Goal: Task Accomplishment & Management: Use online tool/utility

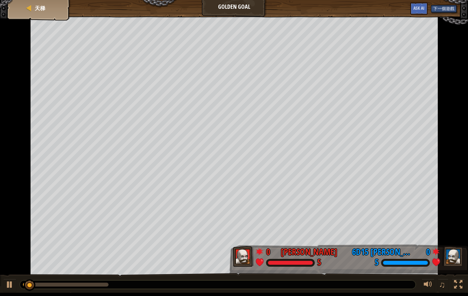
click at [23, 10] on div "天梯" at bounding box center [39, 8] width 52 height 16
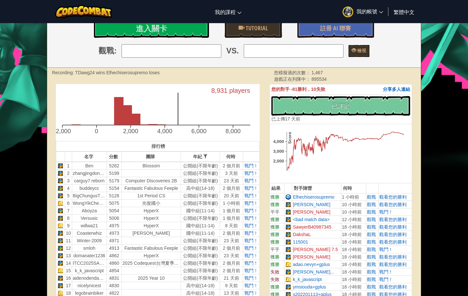
scroll to position [126, 0]
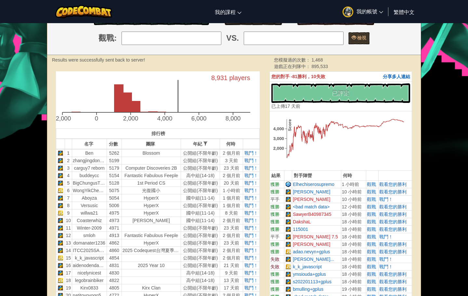
click at [387, 202] on span "戰鬥！" at bounding box center [387, 198] width 14 height 5
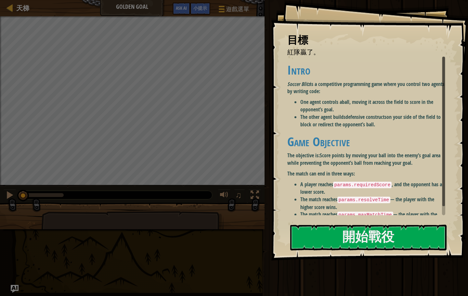
click at [371, 138] on h1 "Game Objective" at bounding box center [366, 142] width 158 height 14
click at [384, 234] on button "開始戰役" at bounding box center [368, 237] width 156 height 26
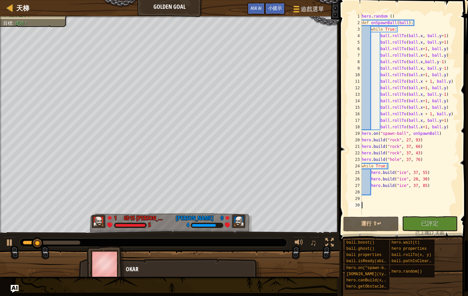
click at [7, 9] on div at bounding box center [10, 8] width 8 height 8
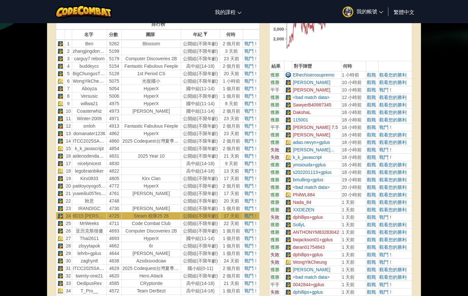
scroll to position [234, 0]
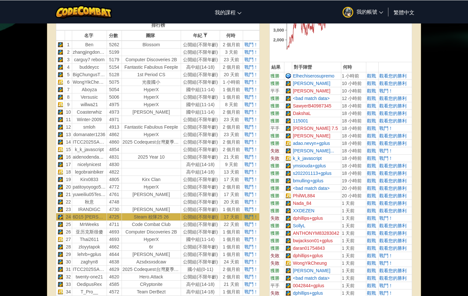
click at [249, 40] on th at bounding box center [251, 35] width 16 height 10
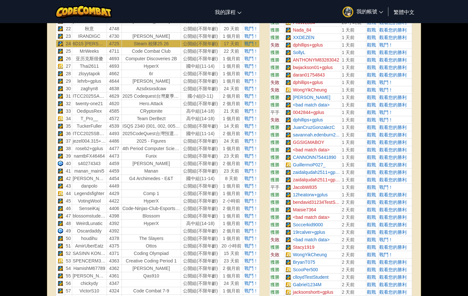
scroll to position [415, 0]
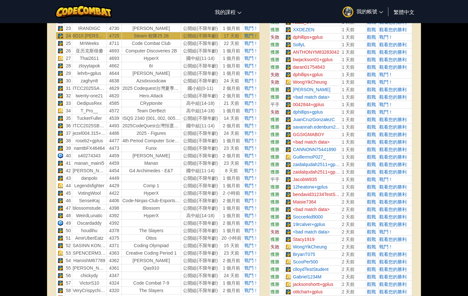
click at [245, 83] on span "戰鬥！" at bounding box center [252, 80] width 14 height 5
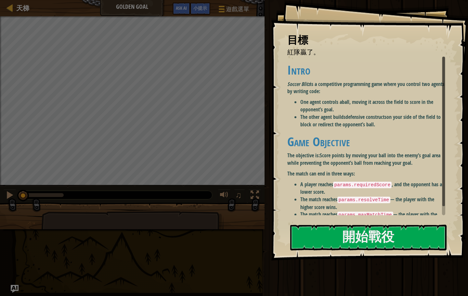
click at [379, 235] on button "開始戰役" at bounding box center [368, 237] width 156 height 26
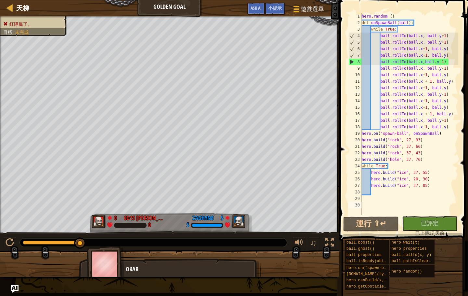
click at [6, 10] on div at bounding box center [10, 8] width 8 height 8
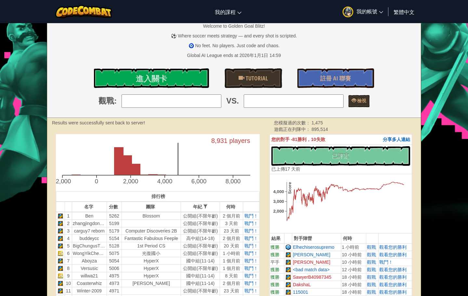
scroll to position [60, 0]
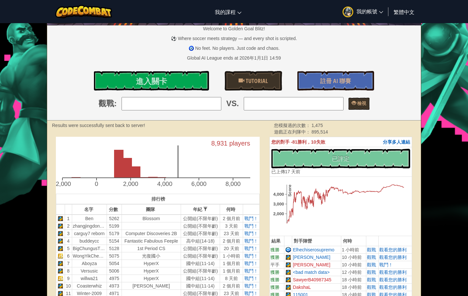
click at [249, 228] on span "戰鬥！" at bounding box center [252, 225] width 14 height 5
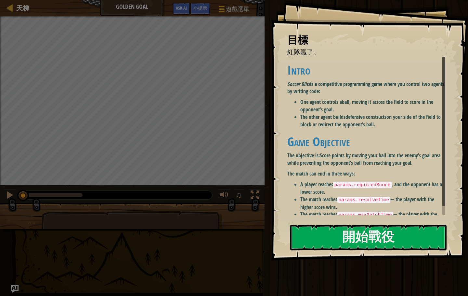
click at [381, 236] on button "開始戰役" at bounding box center [368, 237] width 156 height 26
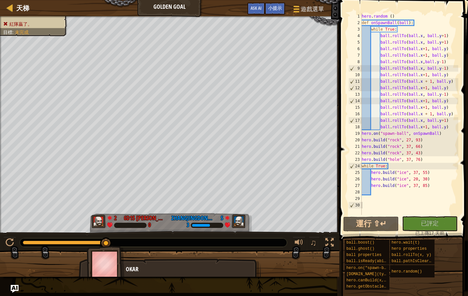
click at [9, 11] on div at bounding box center [10, 8] width 8 height 8
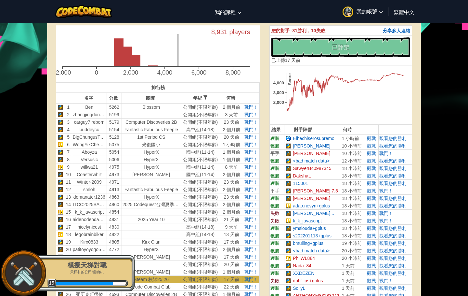
scroll to position [159, 0]
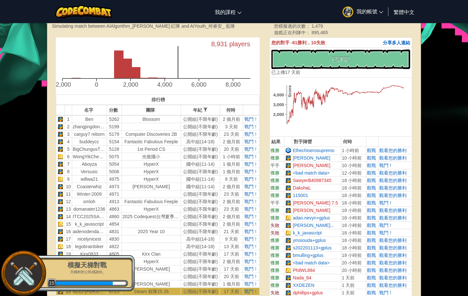
click at [249, 129] on span "戰鬥！" at bounding box center [252, 126] width 14 height 5
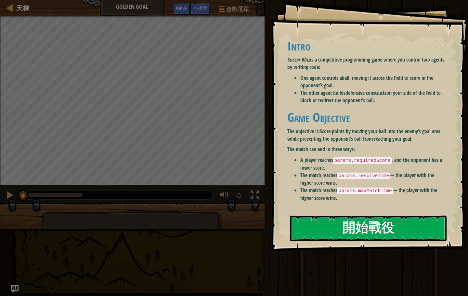
click at [404, 177] on li "The match reaches params.resolveTime — the player with the higher score wins." at bounding box center [373, 178] width 145 height 15
click at [397, 232] on button "開始戰役" at bounding box center [368, 228] width 156 height 26
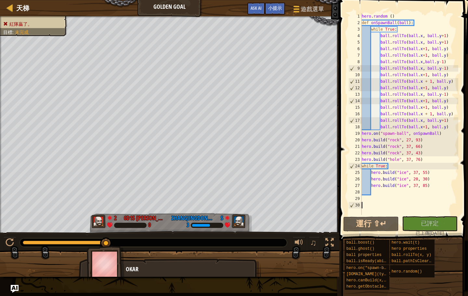
click at [11, 9] on div at bounding box center [10, 8] width 8 height 8
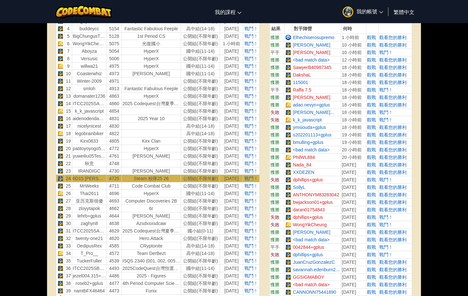
scroll to position [308, 0]
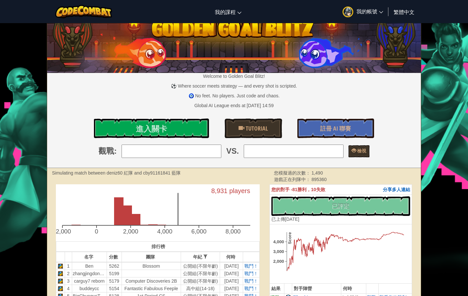
scroll to position [0, 0]
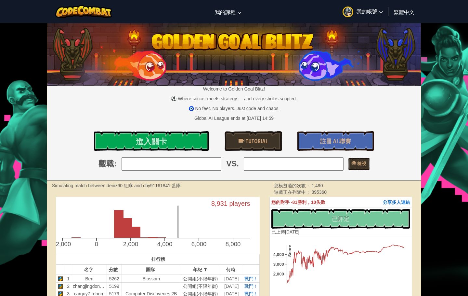
click at [245, 11] on div "切換導覽 我的課程 CodeCombat 教室 Ozaria 教室 AI 聯盟 電競 CodeCombat 世界在 Roblox 上 我的帳號 6d15 梁晉…" at bounding box center [234, 11] width 472 height 23
click at [0, 0] on link "AI 聯盟 電競" at bounding box center [0, 0] width 0 height 0
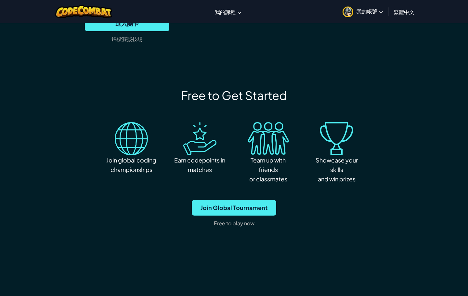
scroll to position [808, 0]
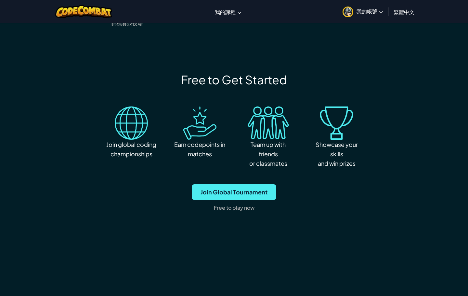
click at [251, 184] on span "Join Global Tournament" at bounding box center [234, 192] width 85 height 16
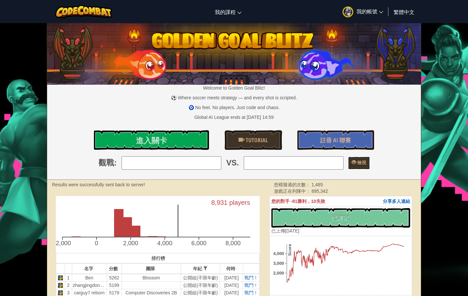
scroll to position [0, 0]
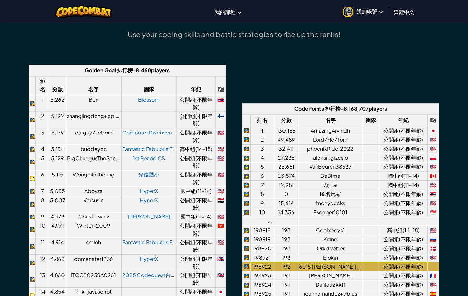
scroll to position [457, 0]
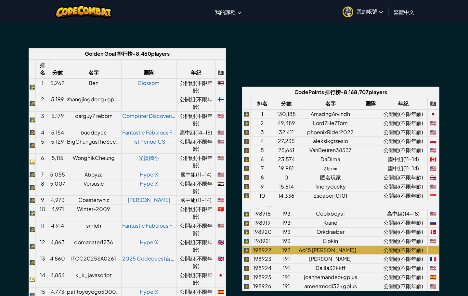
click at [0, 0] on link "CodeCombat 教室" at bounding box center [0, 0] width 0 height 0
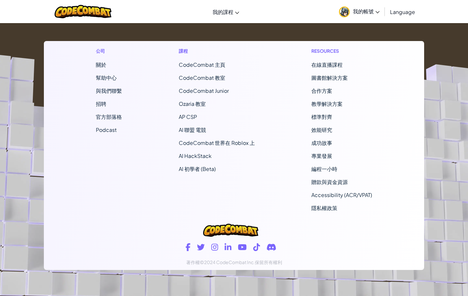
click at [221, 22] on div "切換導覽 我的課程 CodeCombat 教室 Ozaria 教室 AI 聯盟 電競 CodeCombat 世界在 Roblox 上 我的帳號 6d15 梁晉…" at bounding box center [234, 11] width 472 height 23
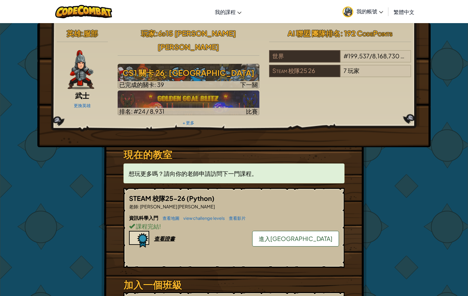
click at [315, 70] on div "Steam 校隊25 26" at bounding box center [304, 71] width 71 height 12
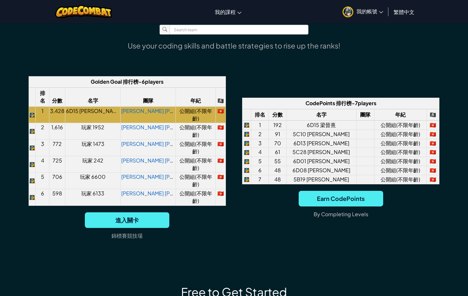
scroll to position [441, 0]
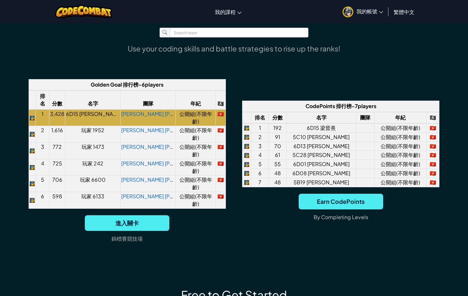
click at [164, 205] on div "Golden Goal 排行榜 - 6 players 排名 分數 名字 團隊 年紀 🏴‍☠️ 1 3,428 6D15 梁晉熹 LEUNG CHUN HEI…" at bounding box center [127, 163] width 197 height 169
click at [158, 215] on span "進入關卡" at bounding box center [127, 223] width 85 height 16
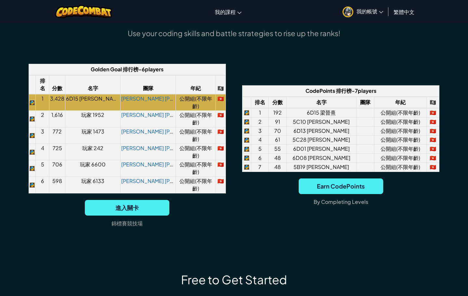
click at [366, 184] on span "Earn CodePoints" at bounding box center [341, 186] width 85 height 16
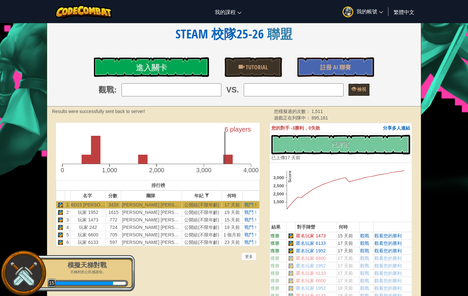
scroll to position [89, 0]
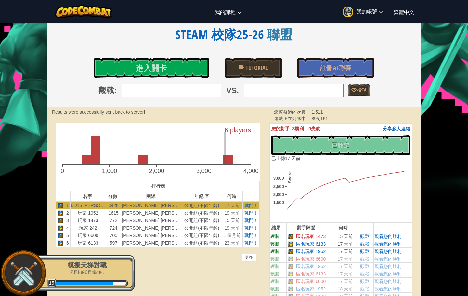
click at [402, 239] on span "觀看您的勝利" at bounding box center [388, 236] width 27 height 5
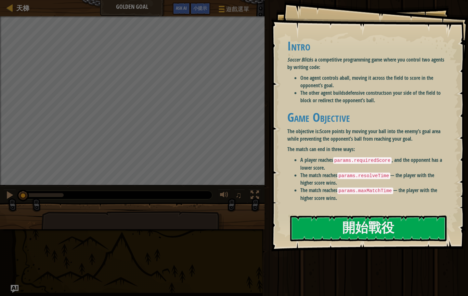
click at [400, 222] on button "開始戰役" at bounding box center [368, 228] width 156 height 26
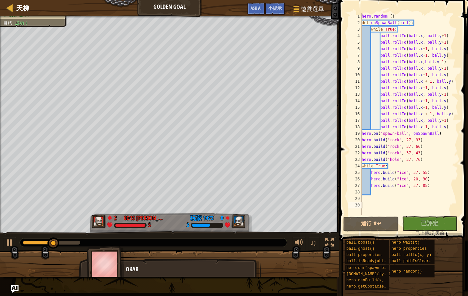
click at [277, 9] on span "小提示" at bounding box center [275, 8] width 14 height 6
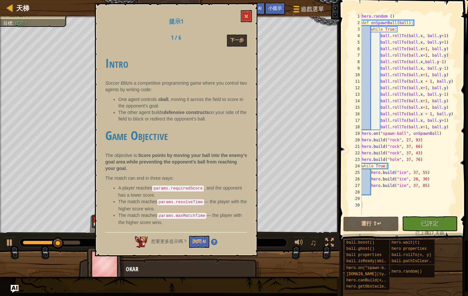
click at [238, 43] on button "下一步" at bounding box center [237, 40] width 20 height 12
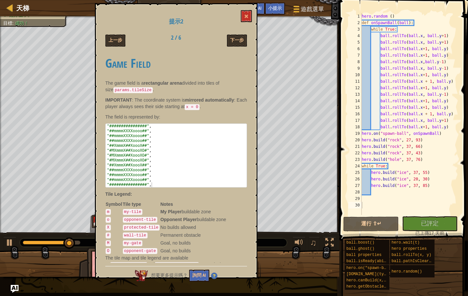
click at [238, 35] on button "下一步" at bounding box center [237, 40] width 20 height 12
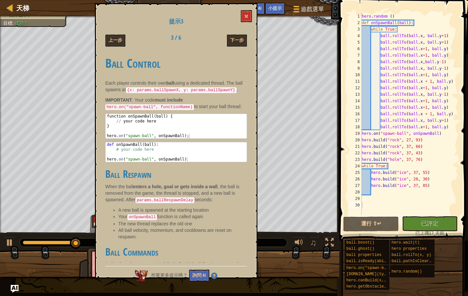
click at [238, 39] on button "下一步" at bounding box center [237, 40] width 20 height 12
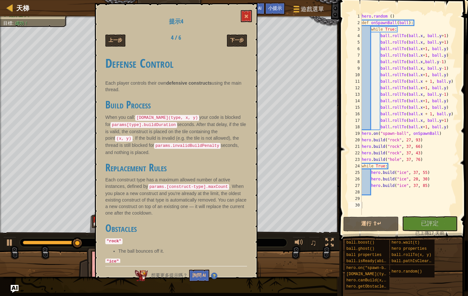
click at [238, 43] on button "下一步" at bounding box center [237, 40] width 20 height 12
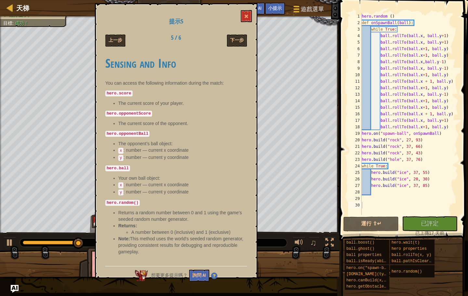
click at [240, 42] on button "下一步" at bounding box center [237, 40] width 20 height 12
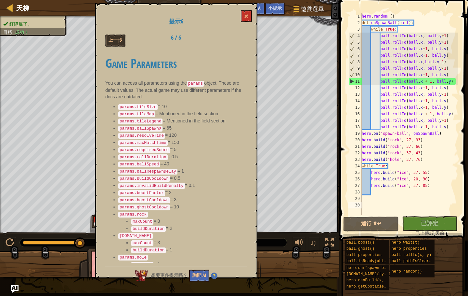
click at [126, 44] on button "上一步" at bounding box center [115, 40] width 20 height 12
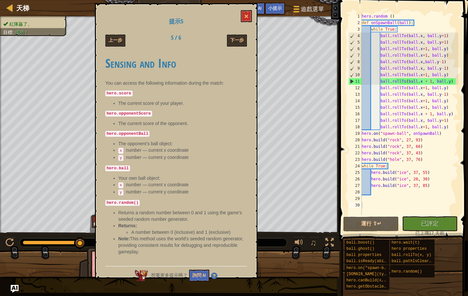
click at [253, 34] on div "提示5 上一步 5 / 6 下一步 Sensing and Info You can access the following information dur…" at bounding box center [176, 140] width 163 height 275
click at [245, 36] on button "下一步" at bounding box center [237, 40] width 20 height 12
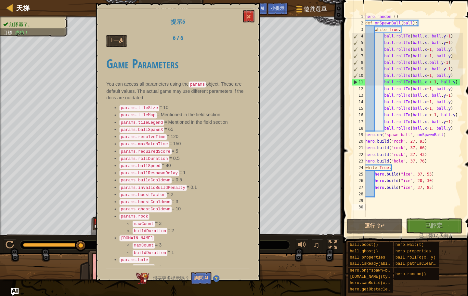
click at [122, 31] on div "提示6 上一步 6 / 6 Game Parameters You can access all parameters using the params ob…" at bounding box center [176, 140] width 163 height 275
click at [124, 38] on button "上一步" at bounding box center [115, 40] width 20 height 12
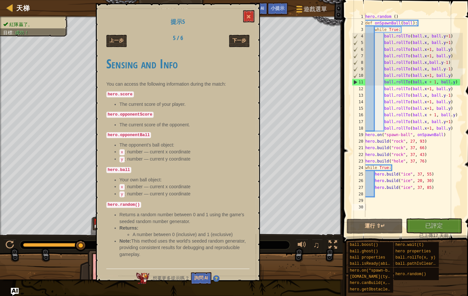
click at [431, 171] on div "hero . random ( ) def onSpawnBall ( ball ) : while True : ball . rollTo ( ball …" at bounding box center [410, 120] width 98 height 215
click at [424, 13] on div "hero . random ( ) def onSpawnBall ( ball ) : while True : ball . rollTo ( ball …" at bounding box center [410, 120] width 98 height 215
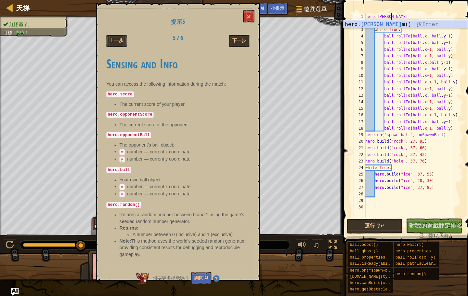
click at [417, 14] on div "hero . [PERSON_NAME] def onSpawnBall ( ball ) : while True : ball . rollTo ( ba…" at bounding box center [410, 120] width 98 height 215
click at [411, 14] on div "hero . [PERSON_NAME] def onSpawnBall ( ball ) : while True : ball . rollTo ( ba…" at bounding box center [410, 120] width 98 height 215
type textarea "hero.moveright"
